Goal: Transaction & Acquisition: Subscribe to service/newsletter

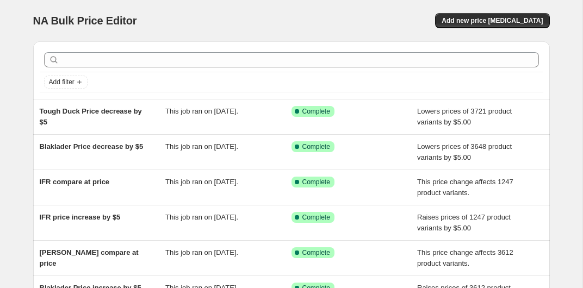
click at [525, 13] on div "NA Bulk Price Editor. This page is ready NA Bulk Price Editor Add new price [ME…" at bounding box center [291, 20] width 517 height 41
click at [510, 17] on span "Add new price change job" at bounding box center [492, 20] width 101 height 9
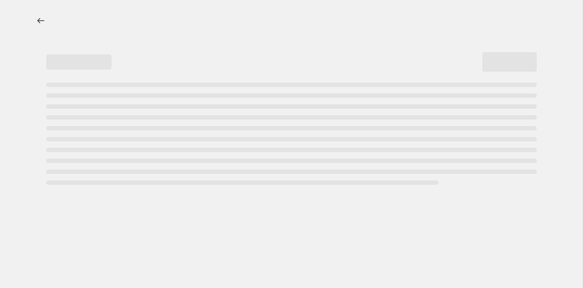
select select "percentage"
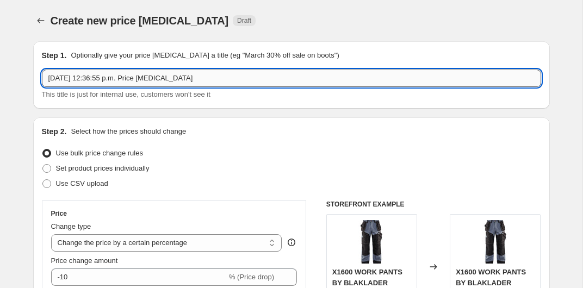
click at [200, 86] on input "Sep 1, 2025, 12:36:55 p.m. Price change job" at bounding box center [291, 78] width 499 height 17
drag, startPoint x: 215, startPoint y: 81, endPoint x: -45, endPoint y: 81, distance: 260.6
click at [42, 81] on input "Sep 1, 2025, 12:36:55 p.m. Price change job" at bounding box center [291, 78] width 499 height 17
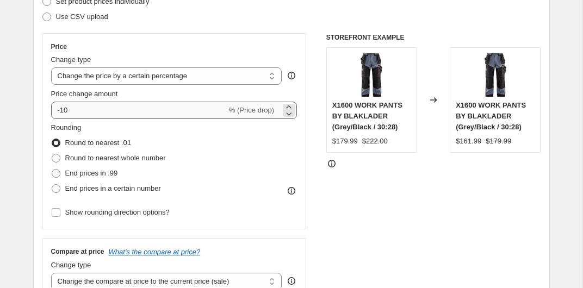
scroll to position [182, 0]
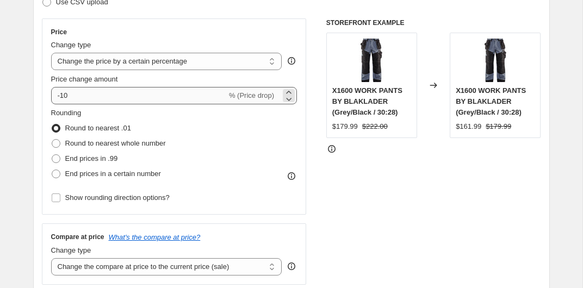
type input "Grisport increase by 3%"
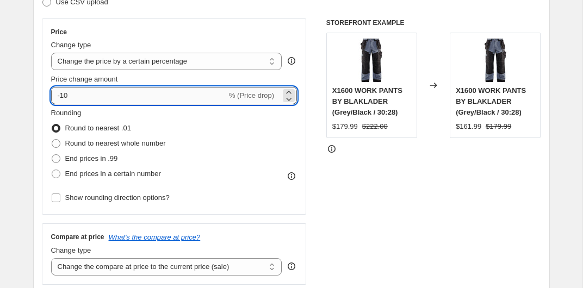
click at [143, 98] on input "-10" at bounding box center [139, 95] width 176 height 17
drag, startPoint x: 160, startPoint y: 97, endPoint x: -22, endPoint y: 97, distance: 182.2
click at [51, 97] on input "-10" at bounding box center [139, 95] width 176 height 17
type input "3"
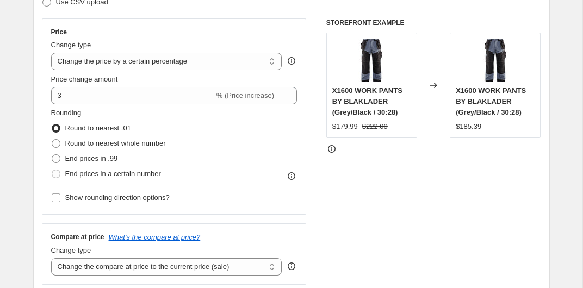
click at [359, 177] on div "STOREFRONT EXAMPLE X1600 WORK PANTS BY BLAKLADER (Grey/Black / 30:28) $179.99 $…" at bounding box center [433, 151] width 215 height 267
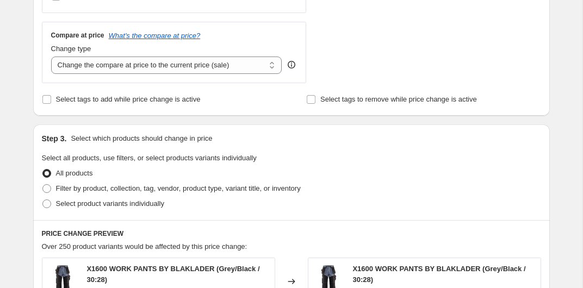
scroll to position [384, 0]
click at [100, 189] on span "Filter by product, collection, tag, vendor, product type, variant title, or inv…" at bounding box center [178, 188] width 245 height 8
click at [43, 184] on input "Filter by product, collection, tag, vendor, product type, variant title, or inv…" at bounding box center [42, 184] width 1 height 1
radio input "true"
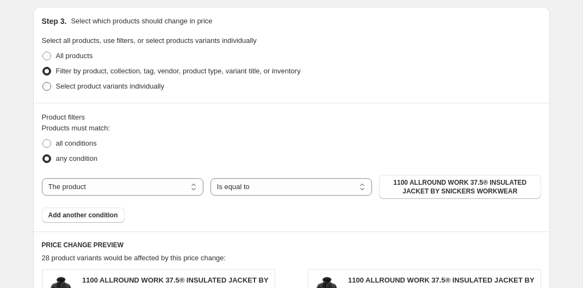
scroll to position [506, 0]
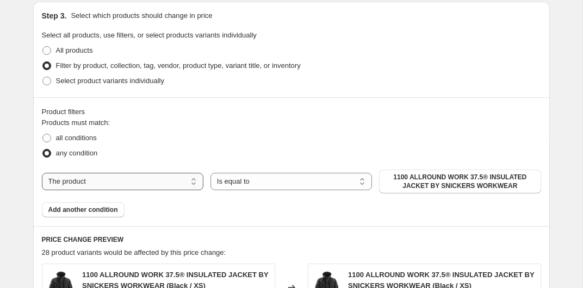
select select "collection"
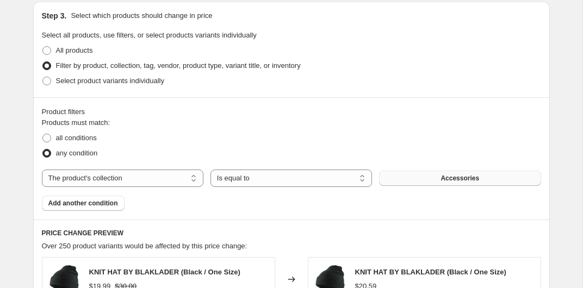
click at [488, 179] on button "Accessories" at bounding box center [460, 178] width 162 height 15
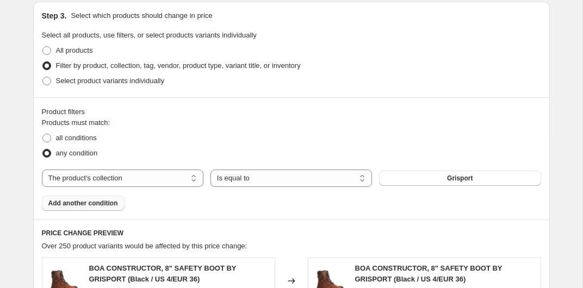
click at [78, 205] on span "Add another condition" at bounding box center [83, 203] width 70 height 9
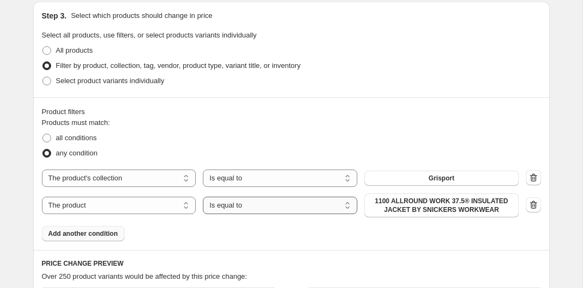
click option "Is equal to" at bounding box center [0, 0] width 0 height 0
select select "collection"
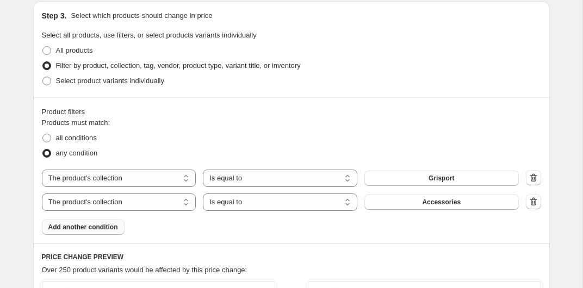
click at [465, 205] on button "Accessories" at bounding box center [441, 202] width 154 height 15
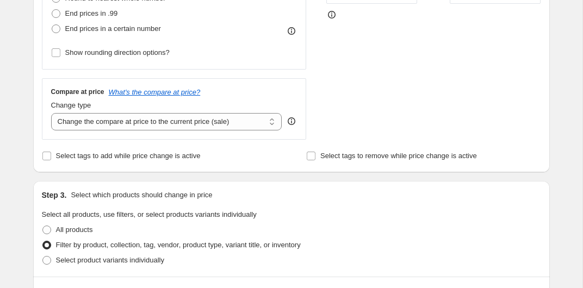
scroll to position [329, 0]
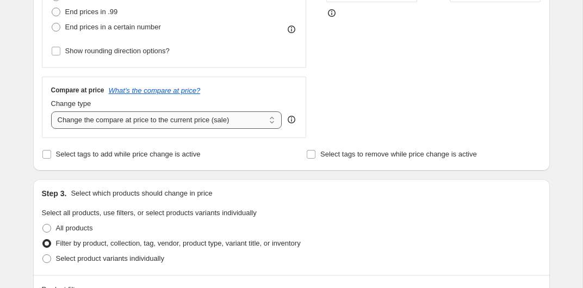
select select "percentage"
click option "Change the compare at price by a certain percentage" at bounding box center [0, 0] width 0 height 0
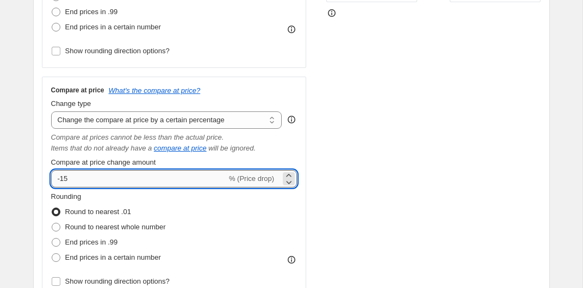
click at [110, 181] on input "-15" at bounding box center [139, 178] width 176 height 17
drag, startPoint x: 110, startPoint y: 181, endPoint x: 28, endPoint y: 181, distance: 82.1
click at [51, 181] on input "-15" at bounding box center [139, 178] width 176 height 17
type input "3"
click at [512, 200] on div "STOREFRONT EXAMPLE BOA CONSTRUCTOR, 8" SAFETY BOOT BY GRISPORT (Black / US 4/EU…" at bounding box center [433, 85] width 215 height 427
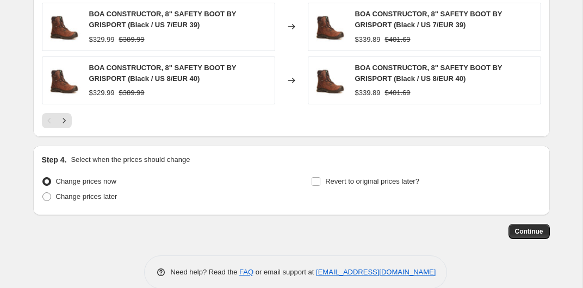
scroll to position [1123, 0]
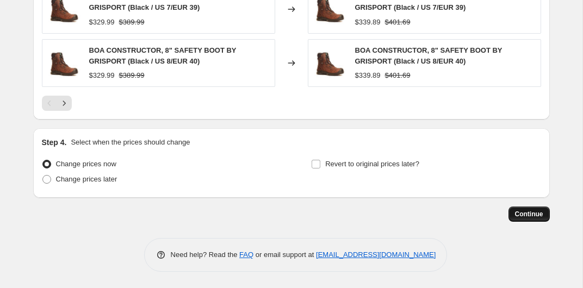
click at [517, 211] on span "Continue" at bounding box center [529, 214] width 28 height 9
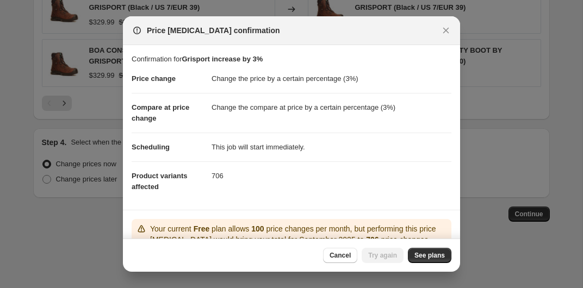
scroll to position [61, 0]
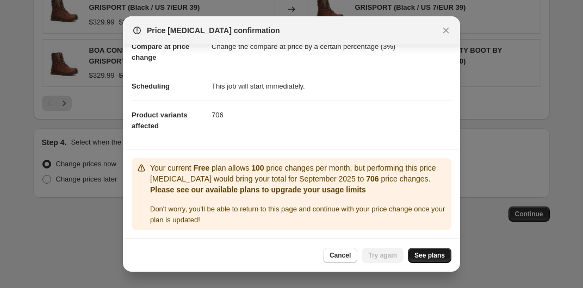
click at [428, 258] on span "See plans" at bounding box center [430, 255] width 30 height 9
click at [431, 260] on link "See plans" at bounding box center [430, 255] width 44 height 15
click at [425, 252] on span "See plans" at bounding box center [430, 255] width 30 height 9
click at [327, 256] on button "Cancel" at bounding box center [340, 255] width 34 height 15
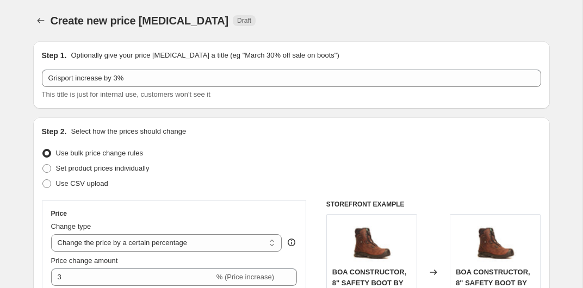
scroll to position [1123, 0]
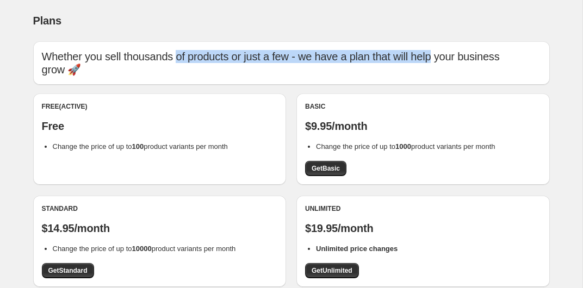
drag, startPoint x: 175, startPoint y: 62, endPoint x: 428, endPoint y: 62, distance: 252.4
click at [428, 62] on p "Whether you sell thousands of products or just a few - we have a plan that will…" at bounding box center [291, 63] width 499 height 26
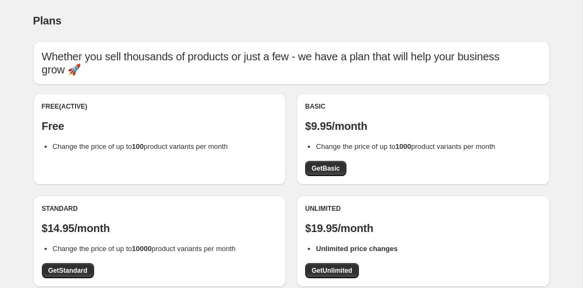
click at [462, 53] on p "Whether you sell thousands of products or just a few - we have a plan that will…" at bounding box center [291, 63] width 499 height 26
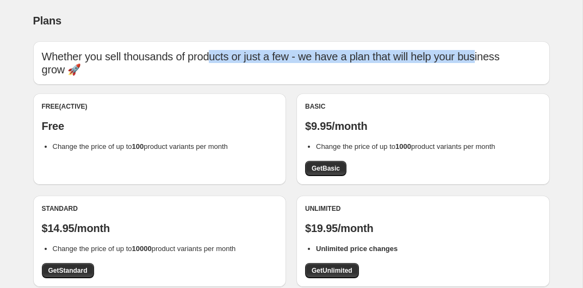
drag, startPoint x: 473, startPoint y: 54, endPoint x: 211, endPoint y: 55, distance: 262.2
click at [210, 55] on p "Whether you sell thousands of products or just a few - we have a plan that will…" at bounding box center [291, 63] width 499 height 26
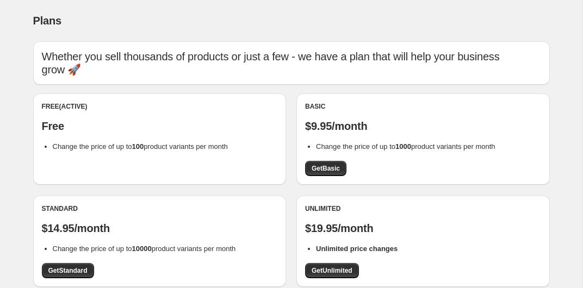
click at [211, 55] on p "Whether you sell thousands of products or just a few - we have a plan that will…" at bounding box center [291, 63] width 499 height 26
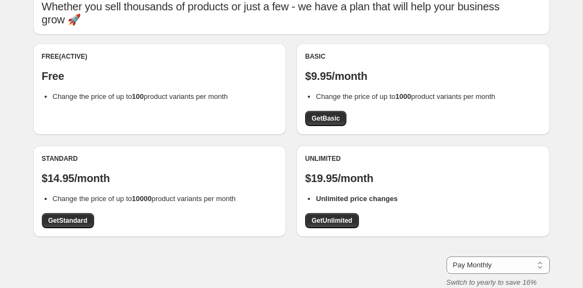
scroll to position [65, 0]
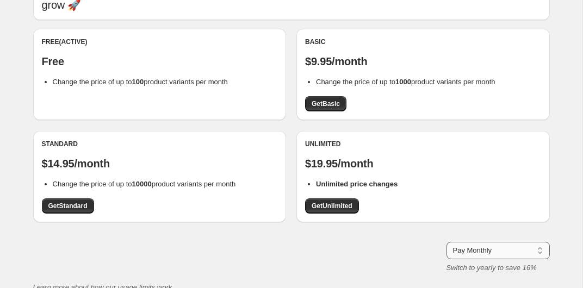
click option "Pay Yearly (Save 16%)" at bounding box center [0, 0] width 0 height 0
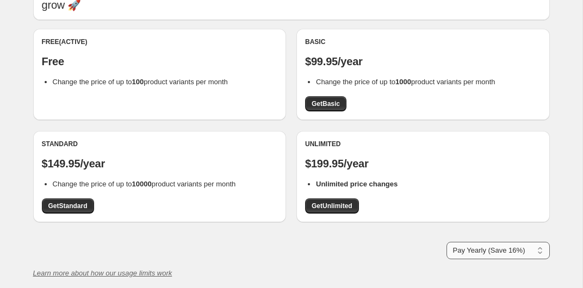
select select "month"
click option "Pay Monthly" at bounding box center [0, 0] width 0 height 0
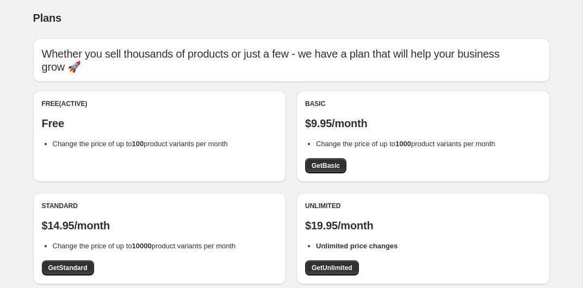
scroll to position [0, 0]
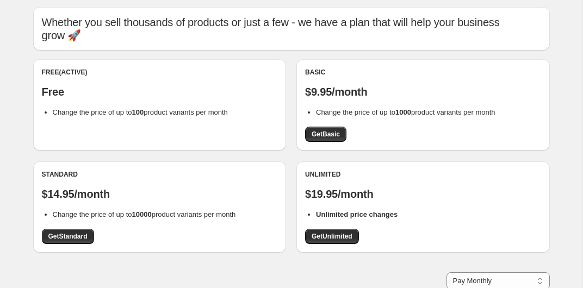
scroll to position [20, 0]
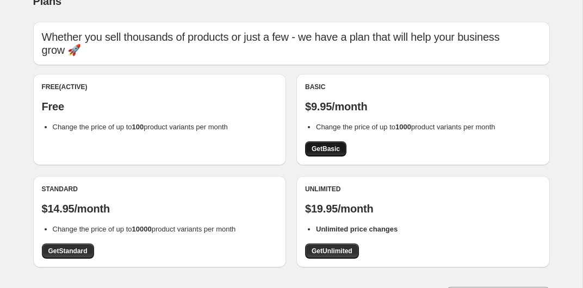
click at [323, 145] on span "Get Basic" at bounding box center [326, 149] width 28 height 9
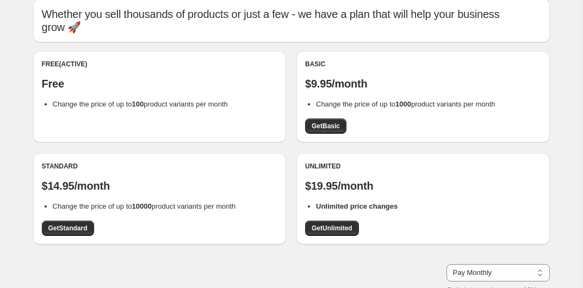
scroll to position [43, 0]
click at [83, 224] on span "Get Standard" at bounding box center [67, 228] width 39 height 9
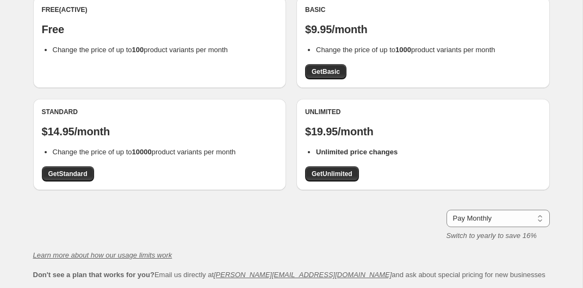
scroll to position [154, 0]
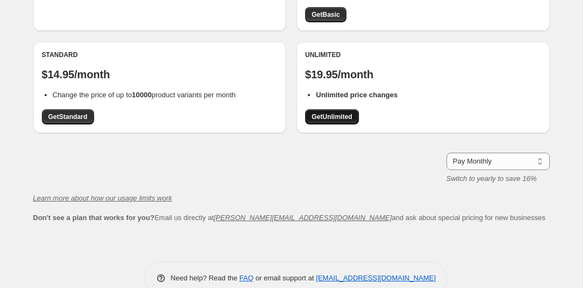
click at [342, 113] on span "Get Unlimited" at bounding box center [332, 117] width 41 height 9
